Goal: Task Accomplishment & Management: Use online tool/utility

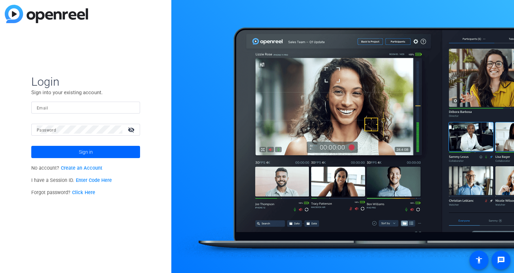
click at [52, 112] on div at bounding box center [86, 108] width 98 height 12
type input "[PERSON_NAME][EMAIL_ADDRESS][PERSON_NAME][DOMAIN_NAME]"
click at [31, 146] on button "Sign in" at bounding box center [85, 152] width 109 height 12
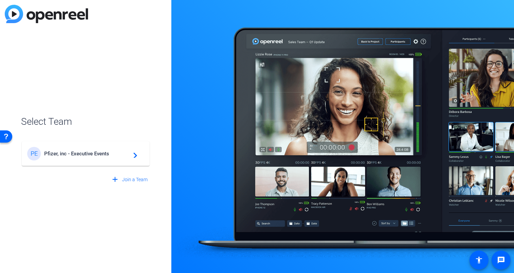
click at [103, 154] on span "Pfizer, inc - Executive Events" at bounding box center [86, 154] width 85 height 6
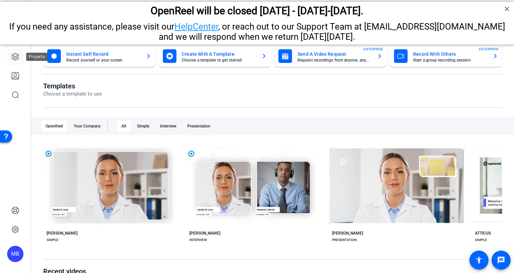
click at [15, 53] on icon at bounding box center [15, 57] width 8 height 8
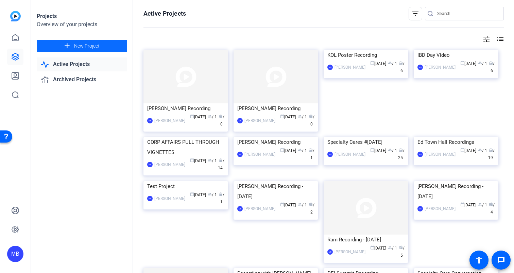
click at [87, 46] on span "New Project" at bounding box center [87, 46] width 26 height 7
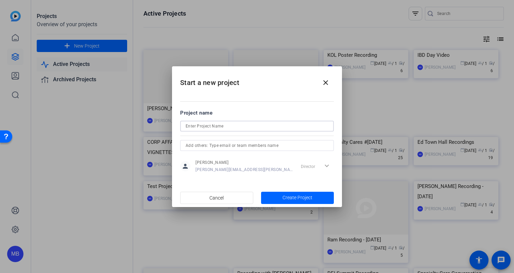
click at [225, 126] on input at bounding box center [257, 126] width 143 height 8
type input "[PERSON_NAME] Recording"
click at [296, 199] on span "Create Project" at bounding box center [298, 197] width 30 height 7
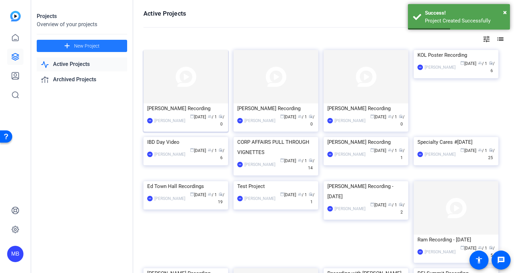
click at [192, 90] on img at bounding box center [185, 76] width 85 height 53
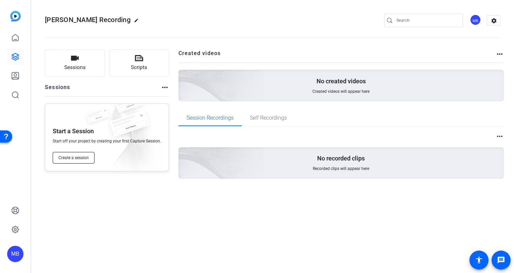
click at [84, 161] on button "Create a session" at bounding box center [74, 158] width 42 height 12
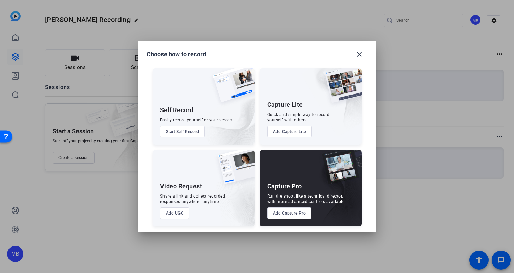
click at [296, 192] on div "Capture Pro Run the shoot like a technical director, with more advanced control…" at bounding box center [311, 188] width 102 height 77
click at [291, 218] on button "Add Capture Pro" at bounding box center [289, 213] width 45 height 12
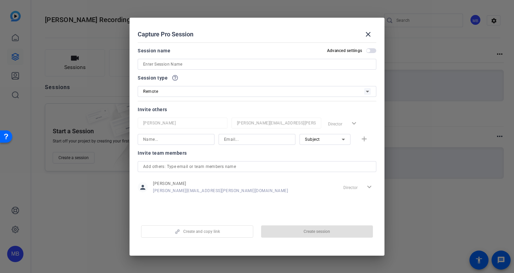
click at [200, 64] on input at bounding box center [257, 64] width 228 height 8
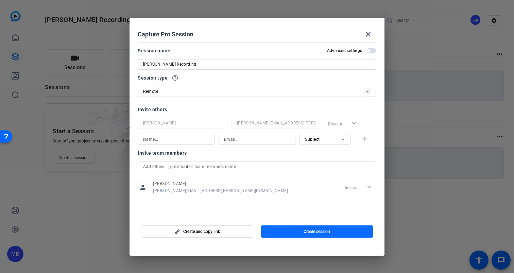
type input "[PERSON_NAME] Recording"
click at [335, 237] on span "button" at bounding box center [317, 231] width 112 height 16
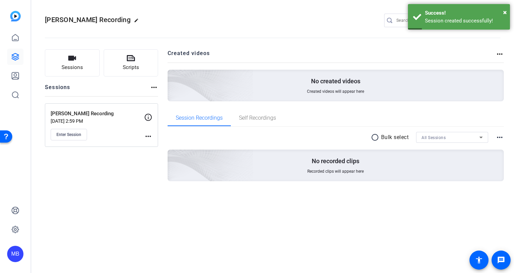
click at [146, 138] on mat-icon "more_horiz" at bounding box center [148, 136] width 8 height 8
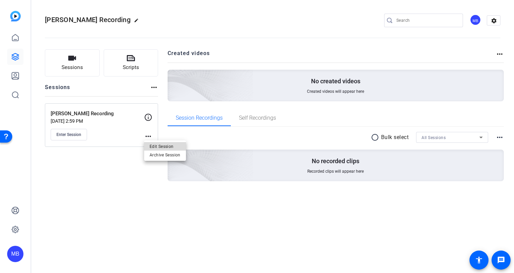
click at [155, 142] on span "Edit Session" at bounding box center [165, 146] width 31 height 8
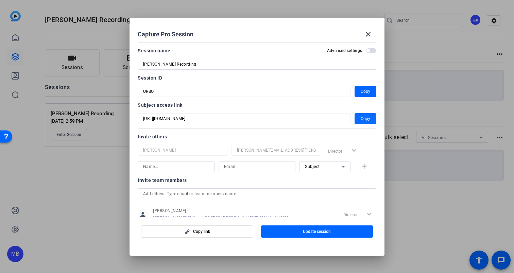
click at [372, 116] on span "button" at bounding box center [366, 119] width 22 height 16
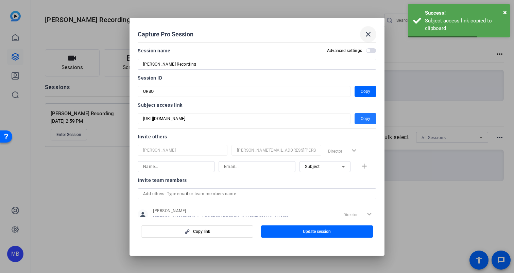
click at [371, 34] on mat-icon "close" at bounding box center [368, 34] width 8 height 8
